Goal: Task Accomplishment & Management: Manage account settings

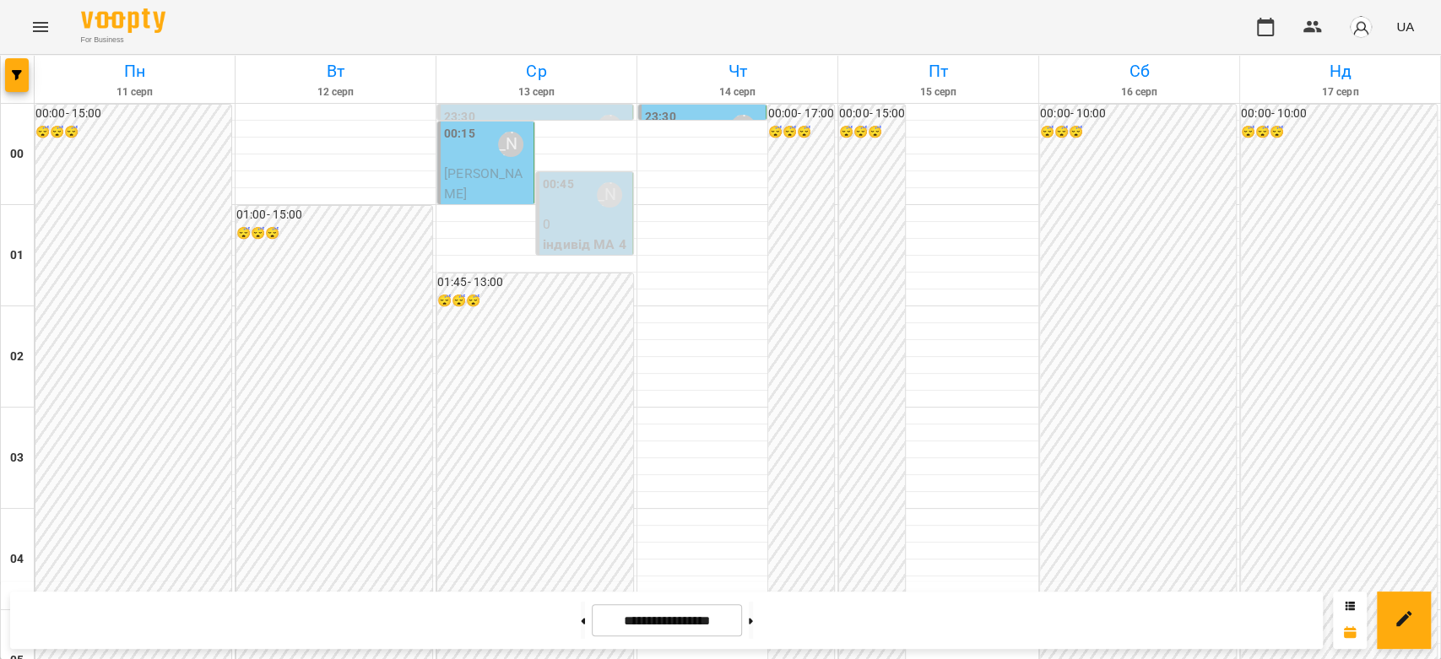
scroll to position [1951, 0]
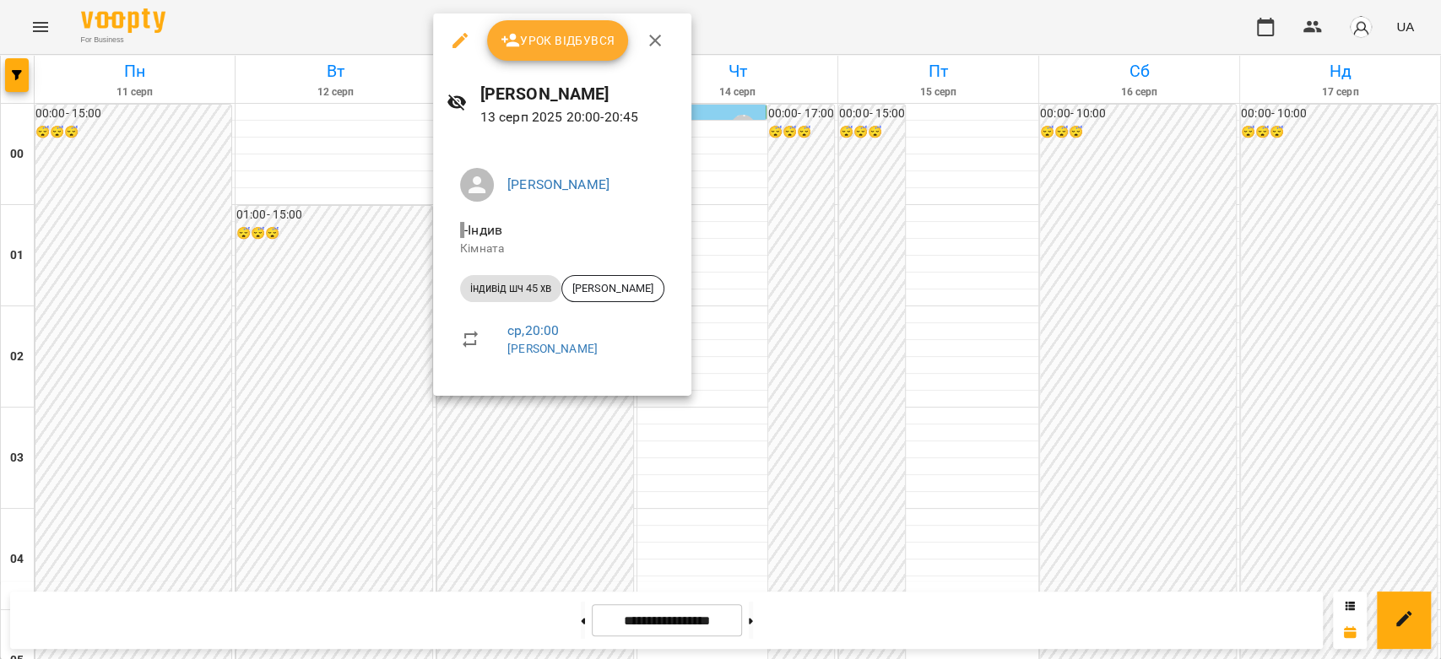
click at [468, 38] on icon "button" at bounding box center [460, 40] width 20 height 20
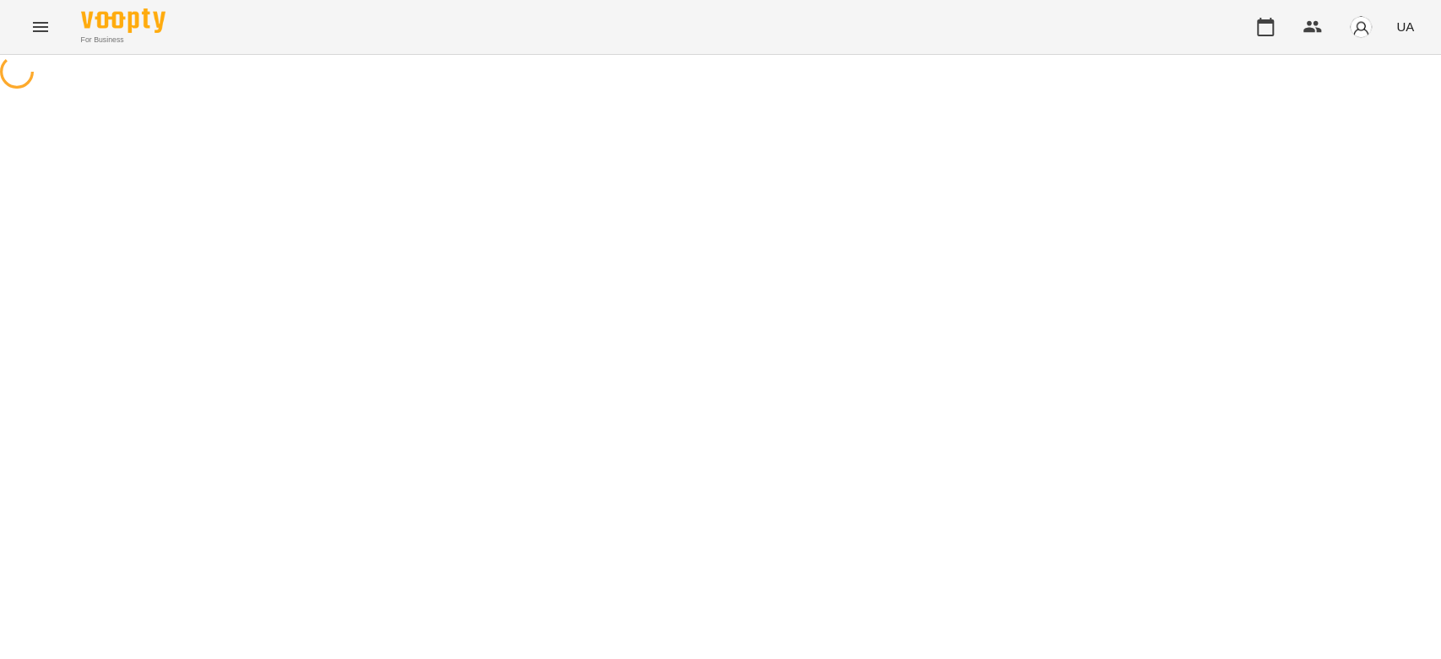
select select "**********"
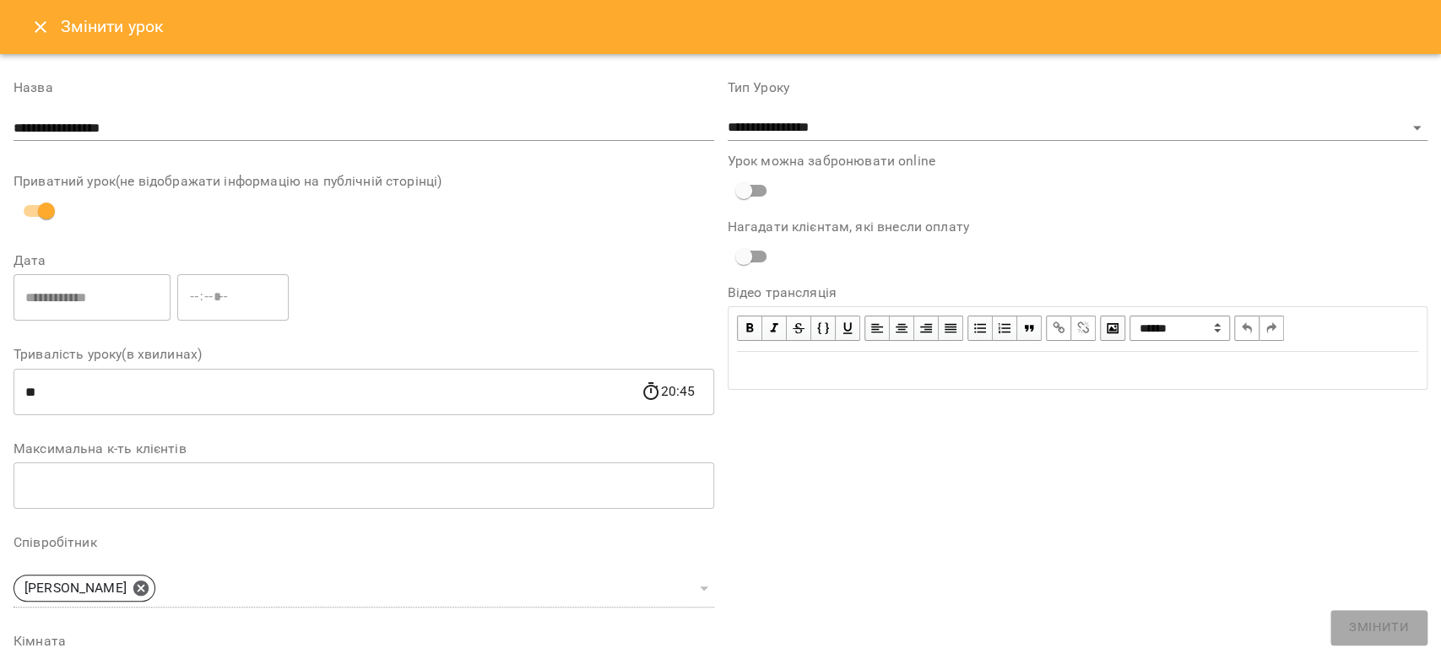
click at [26, 29] on button "Close" at bounding box center [40, 27] width 41 height 41
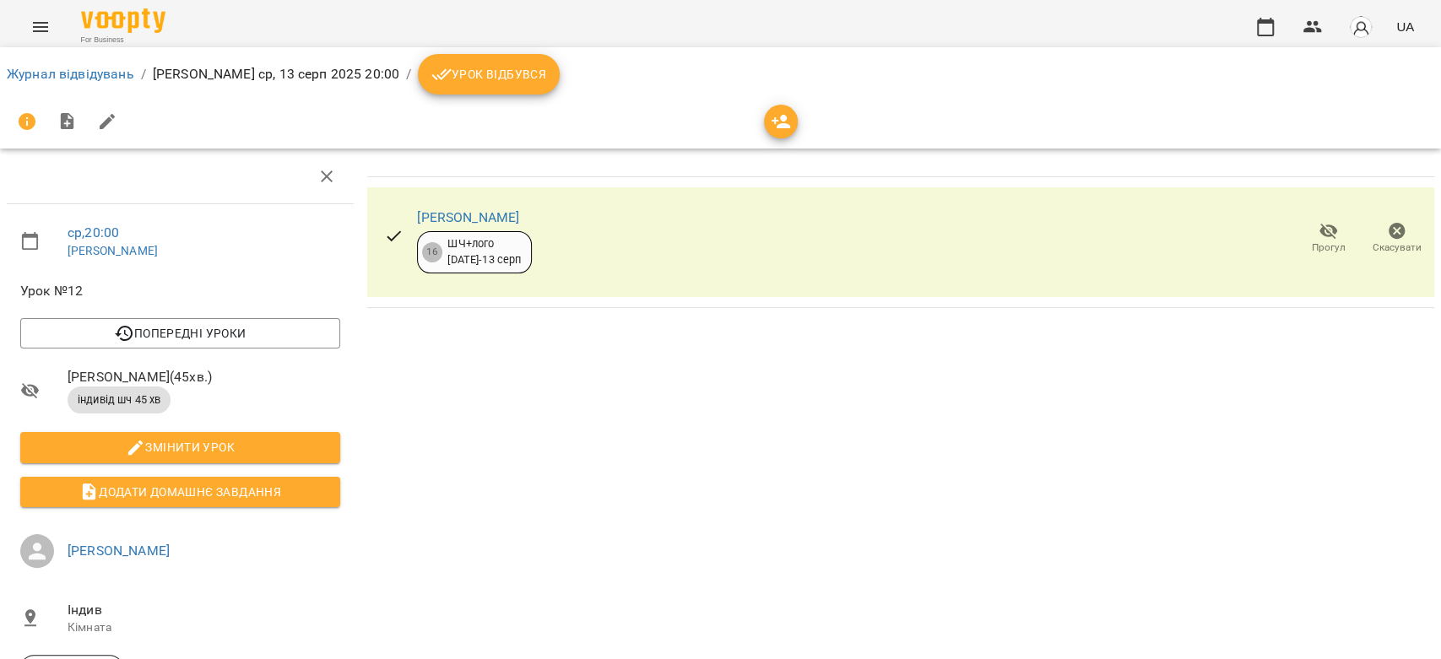
click at [469, 73] on span "Урок відбувся" at bounding box center [488, 74] width 115 height 20
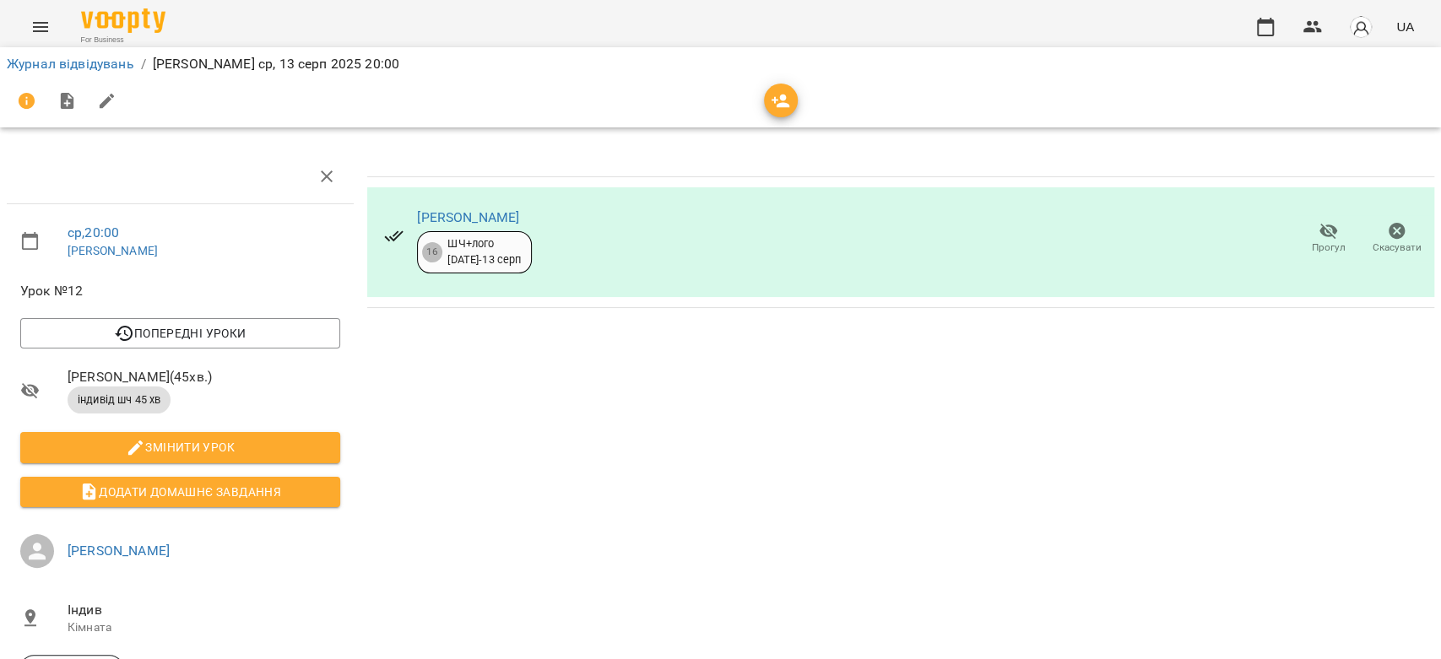
click at [95, 73] on li "Журнал відвідувань" at bounding box center [70, 64] width 127 height 20
click at [95, 72] on li "Журнал відвідувань" at bounding box center [70, 64] width 127 height 20
click at [95, 60] on link "Журнал відвідувань" at bounding box center [70, 64] width 127 height 16
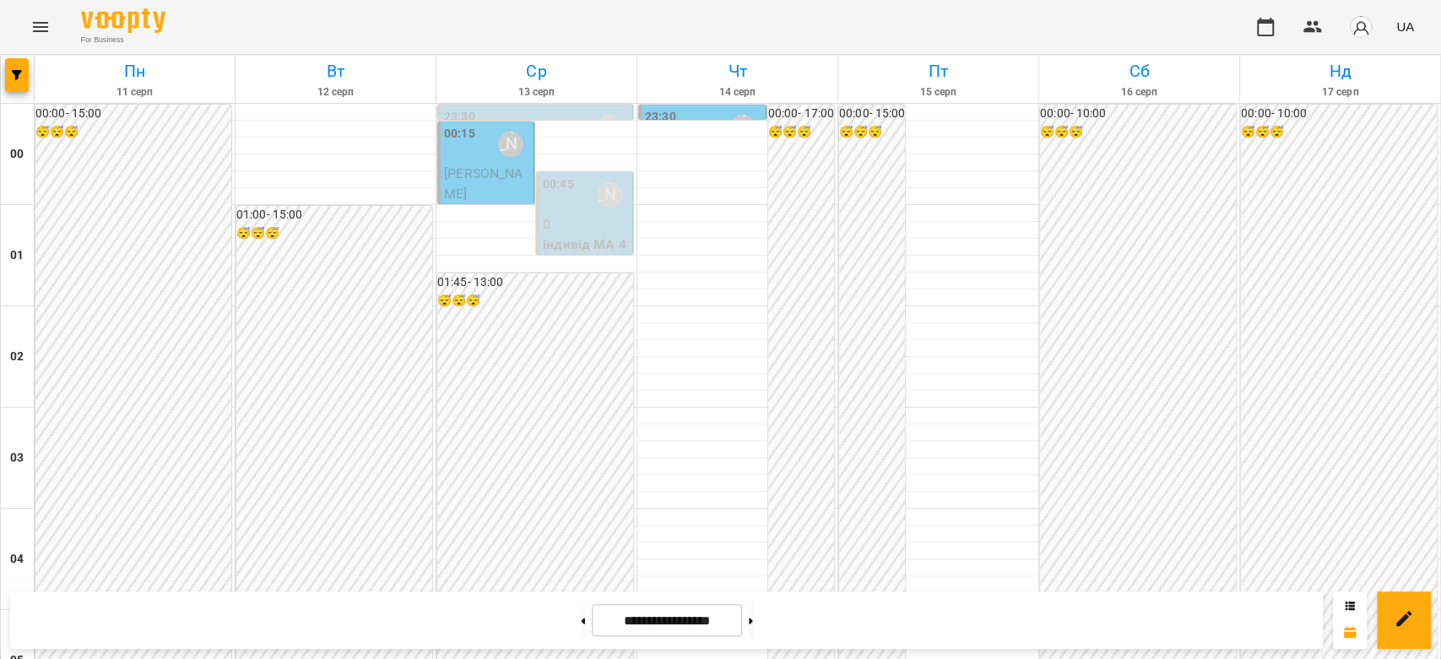
click at [578, 224] on p "0" at bounding box center [586, 224] width 86 height 20
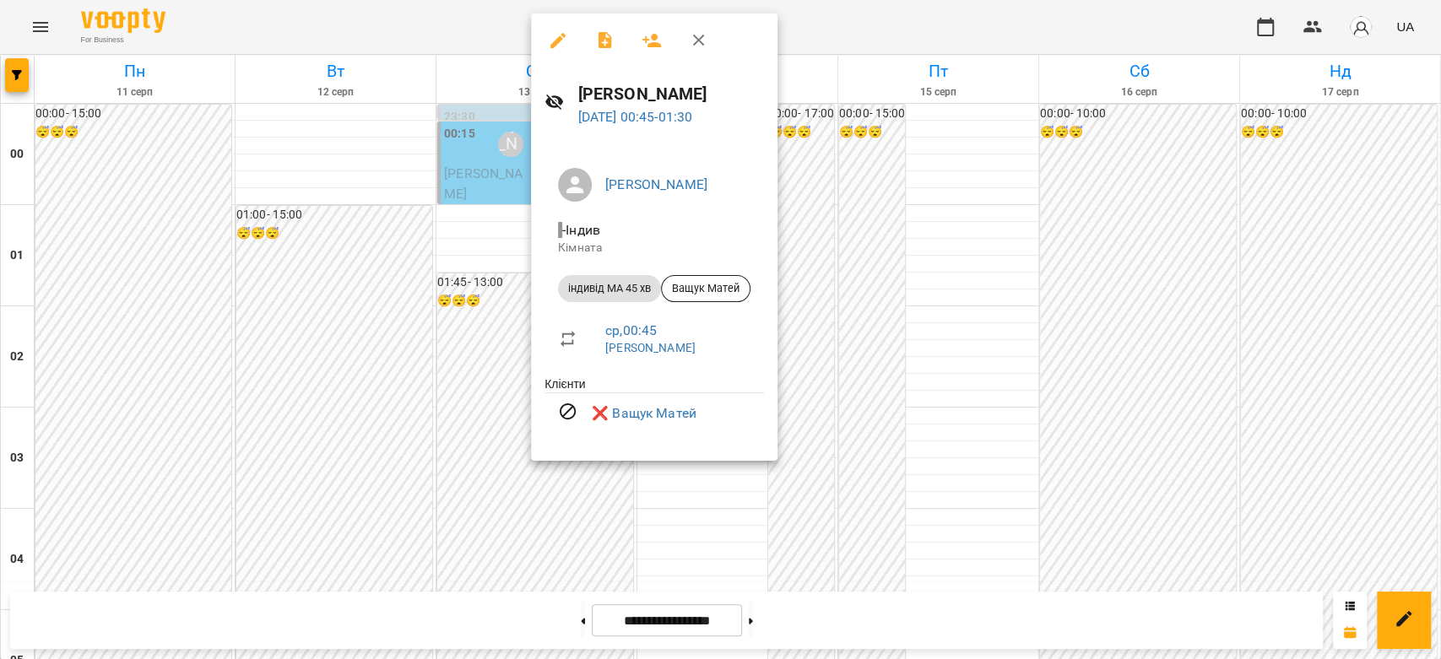
click at [533, 244] on div "[PERSON_NAME] Кімната індивід МА 45 хв [PERSON_NAME] ср , 00:45 [PERSON_NAME] ❌…" at bounding box center [654, 301] width 246 height 320
click at [483, 174] on div at bounding box center [720, 329] width 1441 height 659
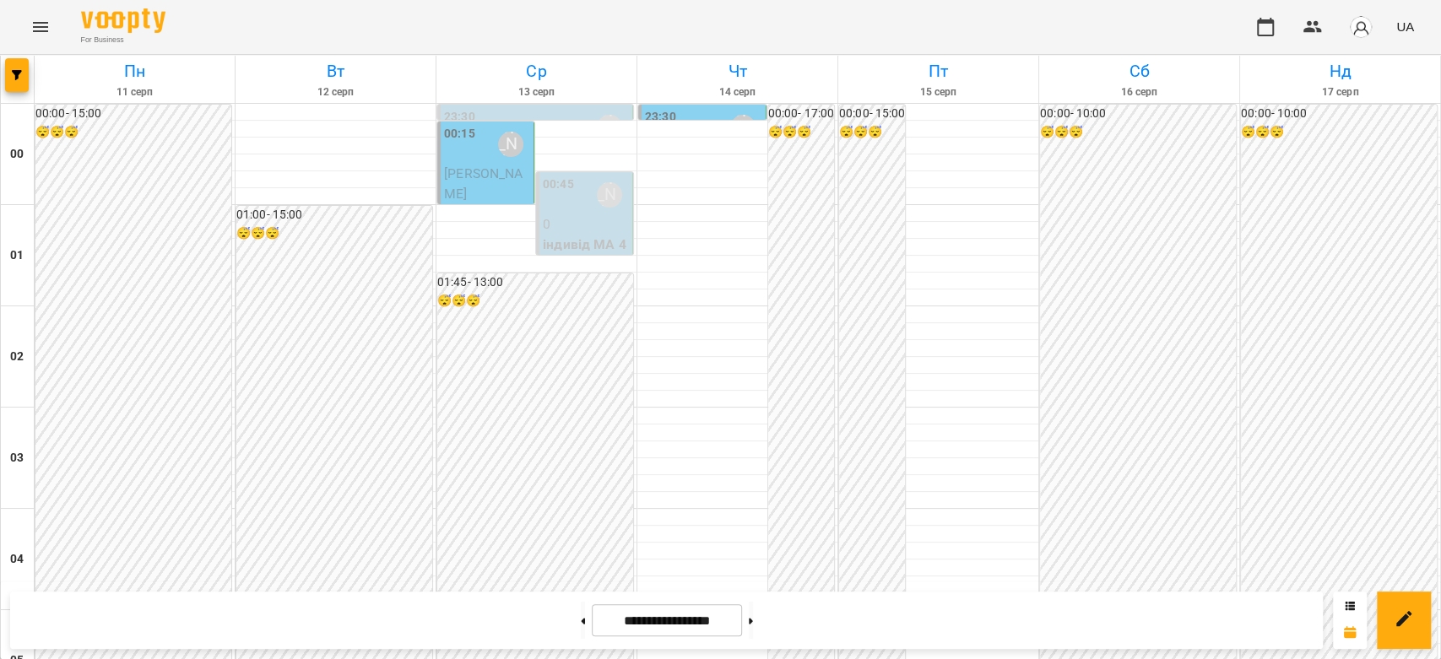
click at [483, 173] on span "[PERSON_NAME]" at bounding box center [483, 183] width 78 height 36
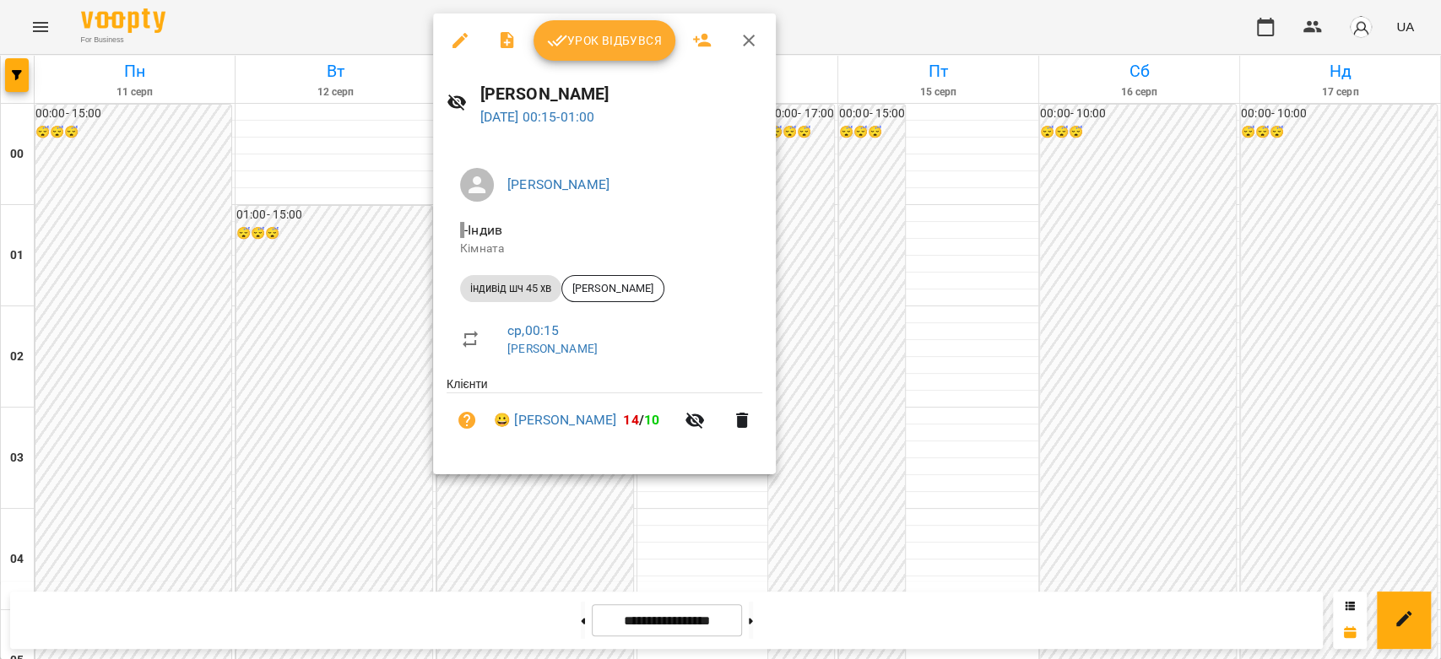
click at [875, 183] on div at bounding box center [720, 329] width 1441 height 659
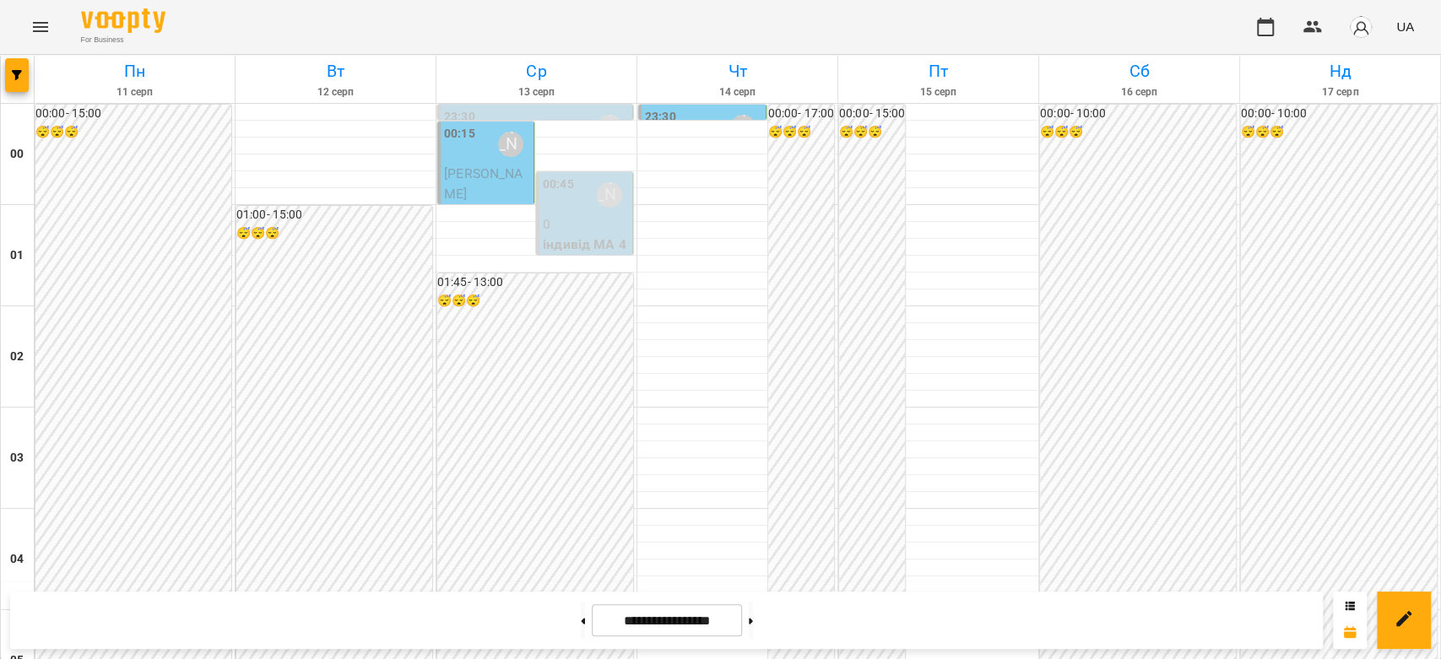
scroll to position [1875, 0]
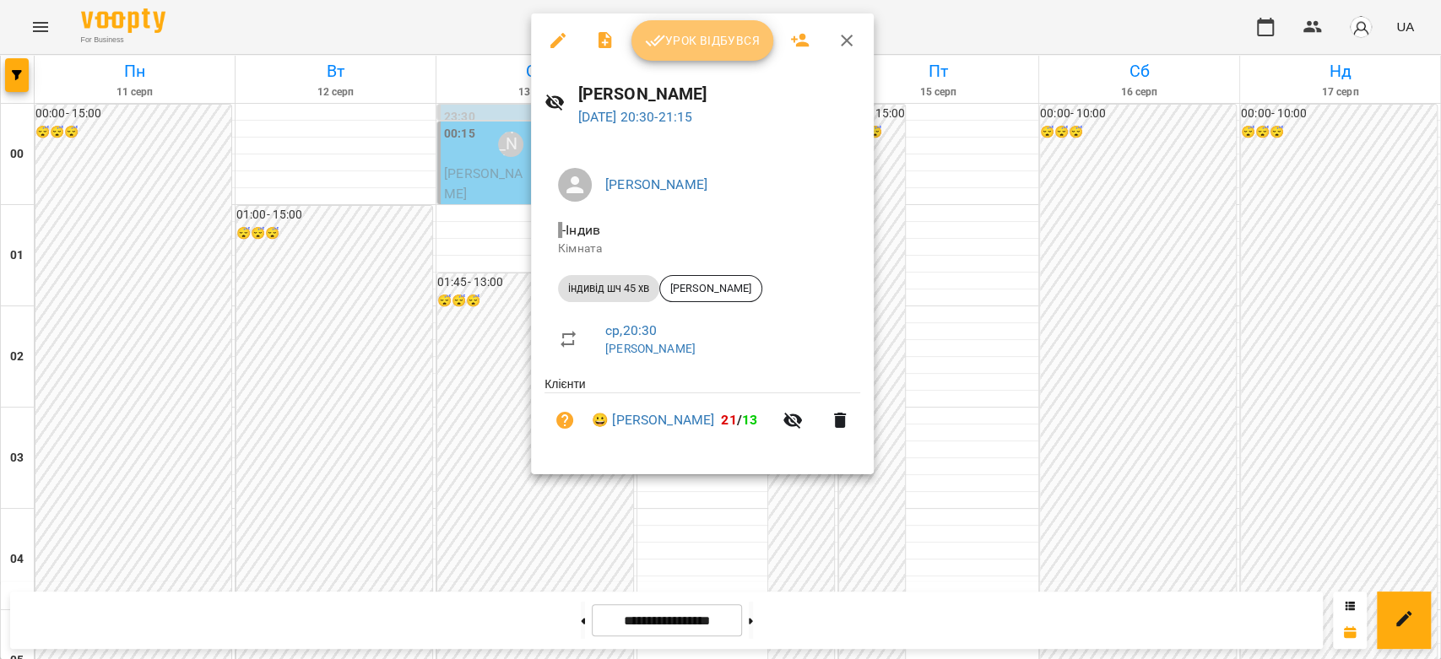
click at [662, 58] on button "Урок відбувся" at bounding box center [702, 40] width 142 height 41
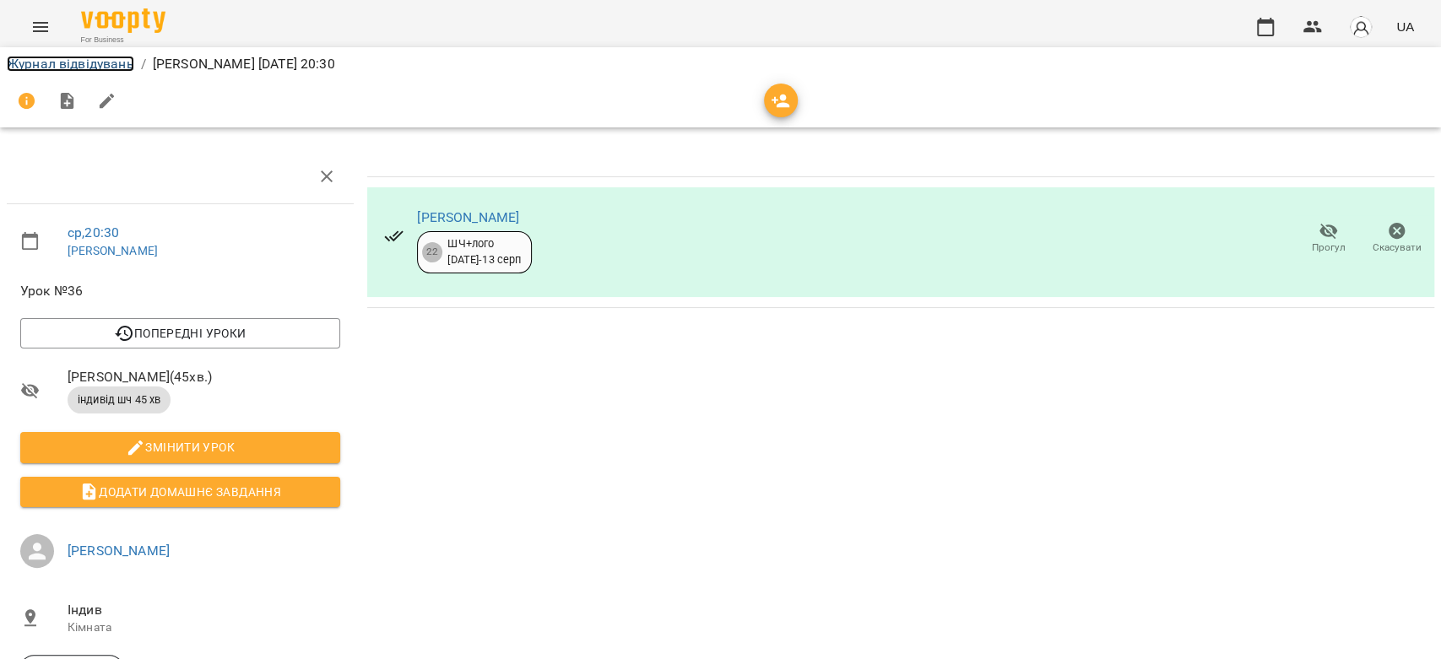
click at [116, 62] on link "Журнал відвідувань" at bounding box center [70, 64] width 127 height 16
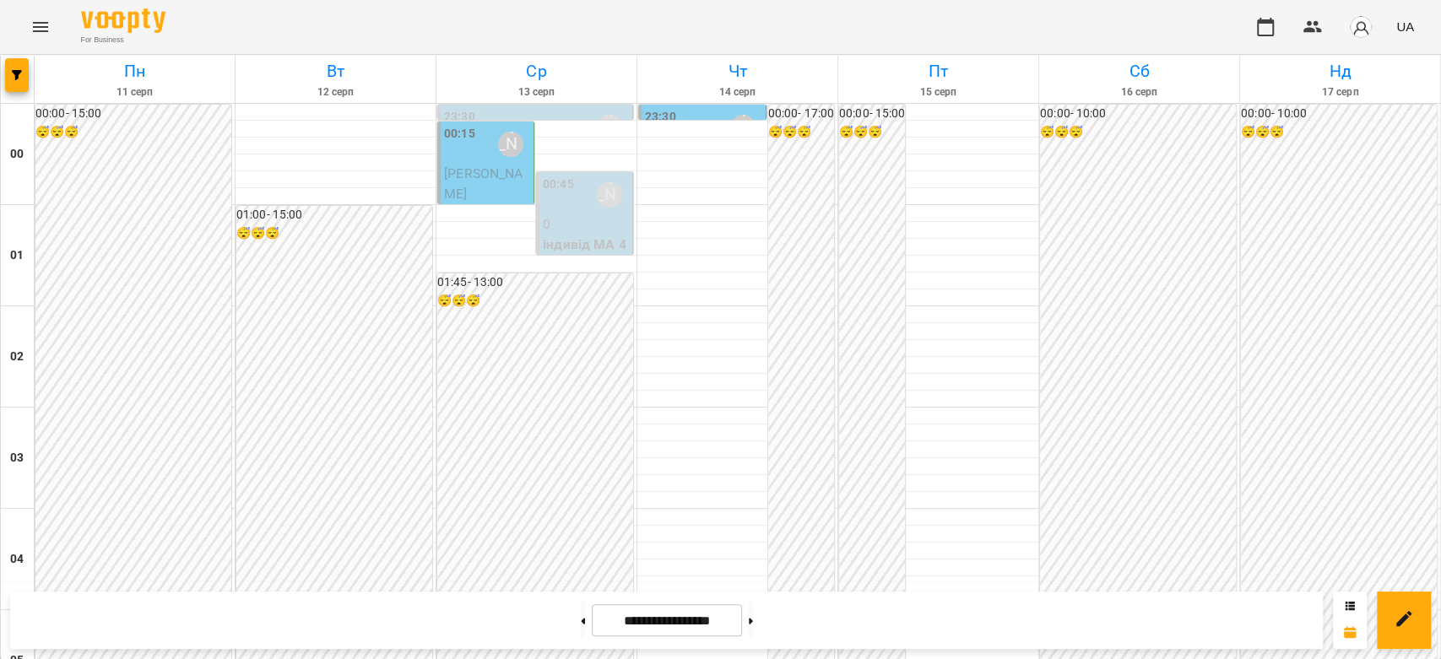
scroll to position [1951, 0]
